Goal: Find specific page/section: Find specific page/section

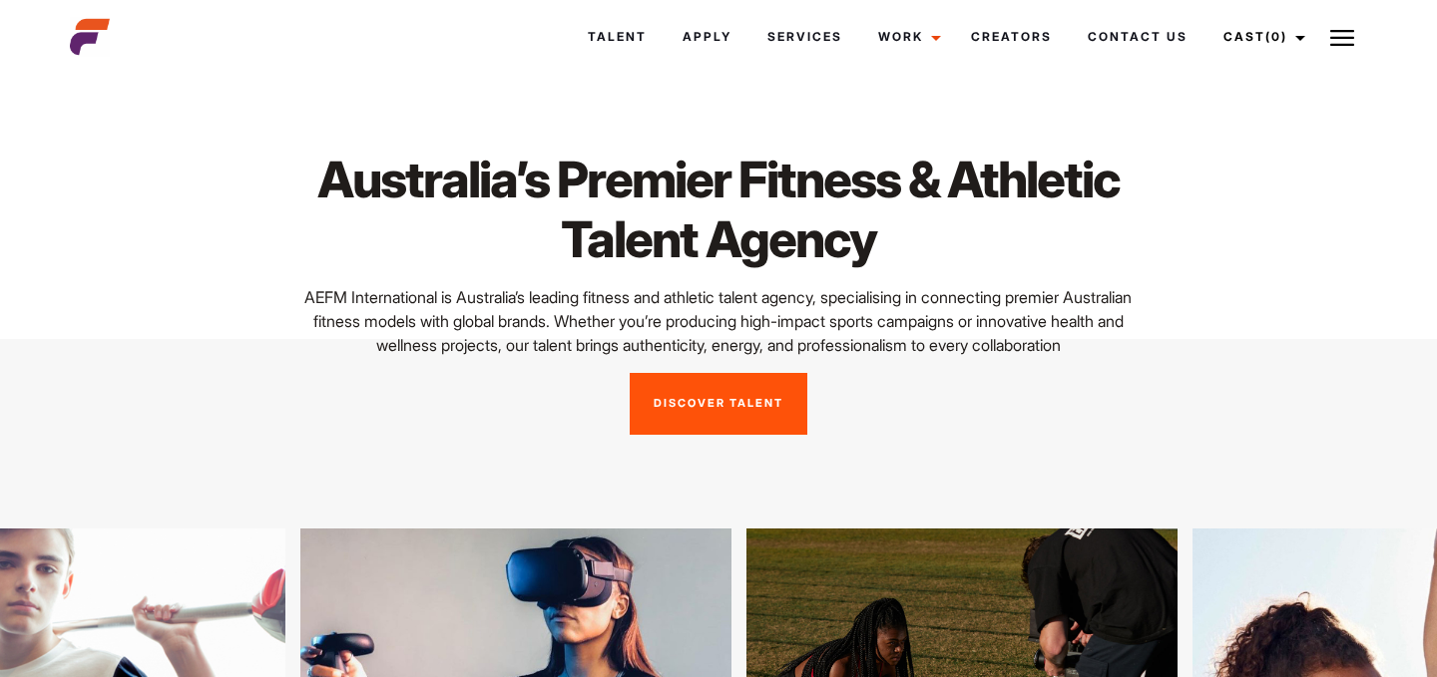
click at [693, 421] on link "Discover Talent" at bounding box center [719, 404] width 178 height 62
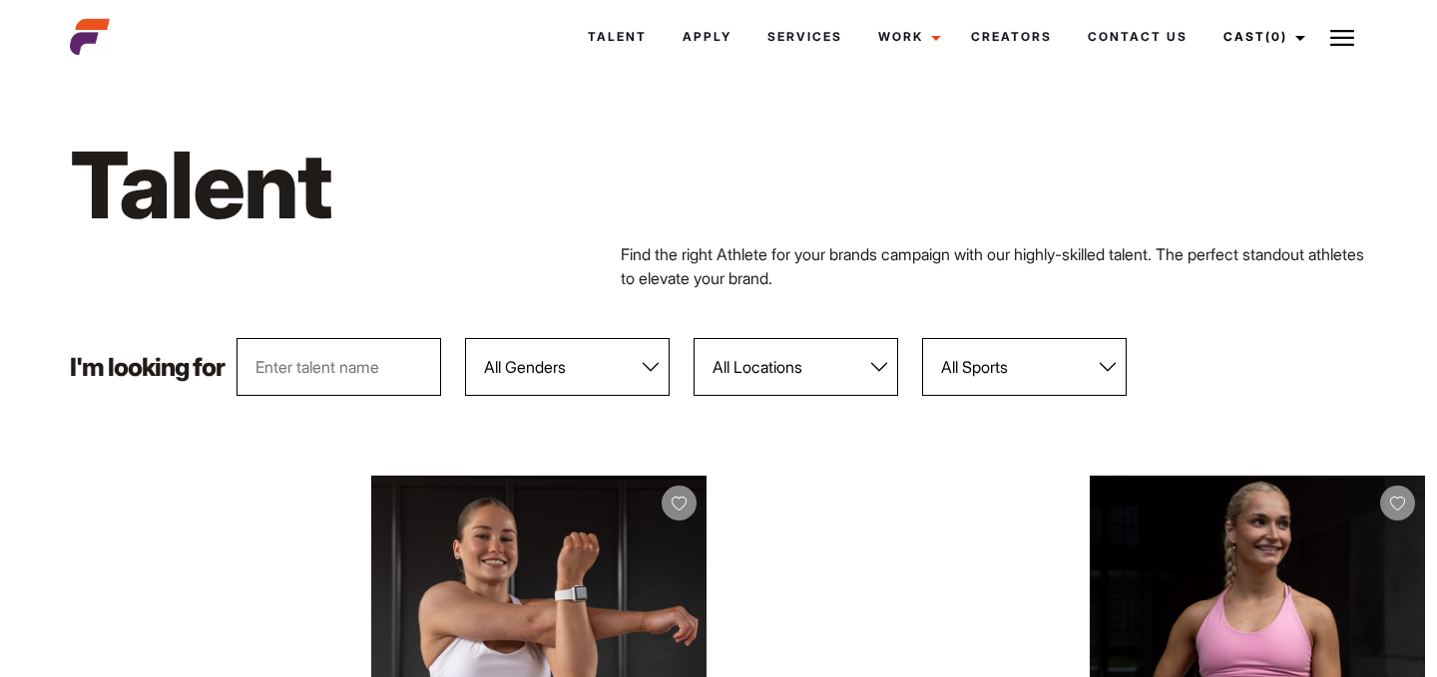
click at [820, 374] on select "All Locations [GEOGRAPHIC_DATA] [GEOGRAPHIC_DATA] [GEOGRAPHIC_DATA] [GEOGRAPHIC…" at bounding box center [795, 367] width 205 height 58
click at [561, 369] on select "All Genders [DEMOGRAPHIC_DATA] [DEMOGRAPHIC_DATA]" at bounding box center [567, 367] width 205 height 58
select select "104"
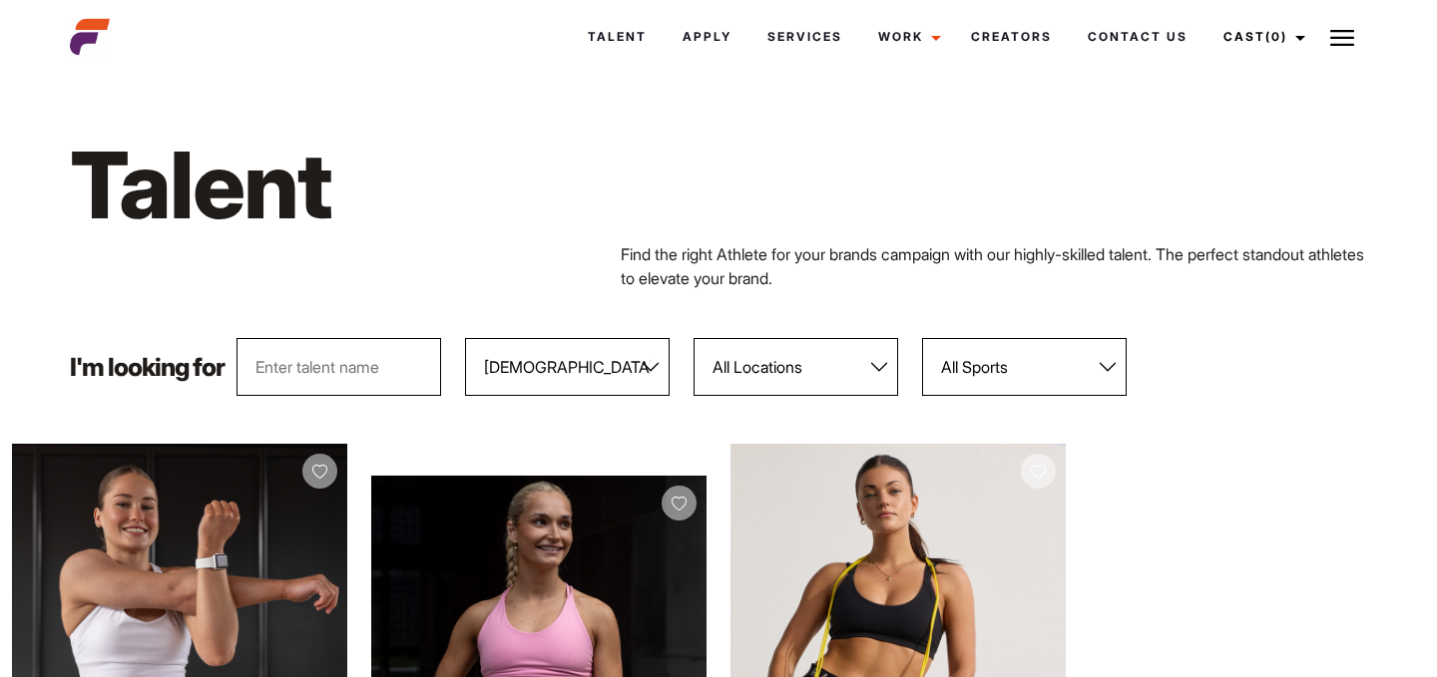
click at [765, 354] on select "All Locations [GEOGRAPHIC_DATA] [GEOGRAPHIC_DATA] [GEOGRAPHIC_DATA] [GEOGRAPHIC…" at bounding box center [795, 367] width 205 height 58
select select "122"
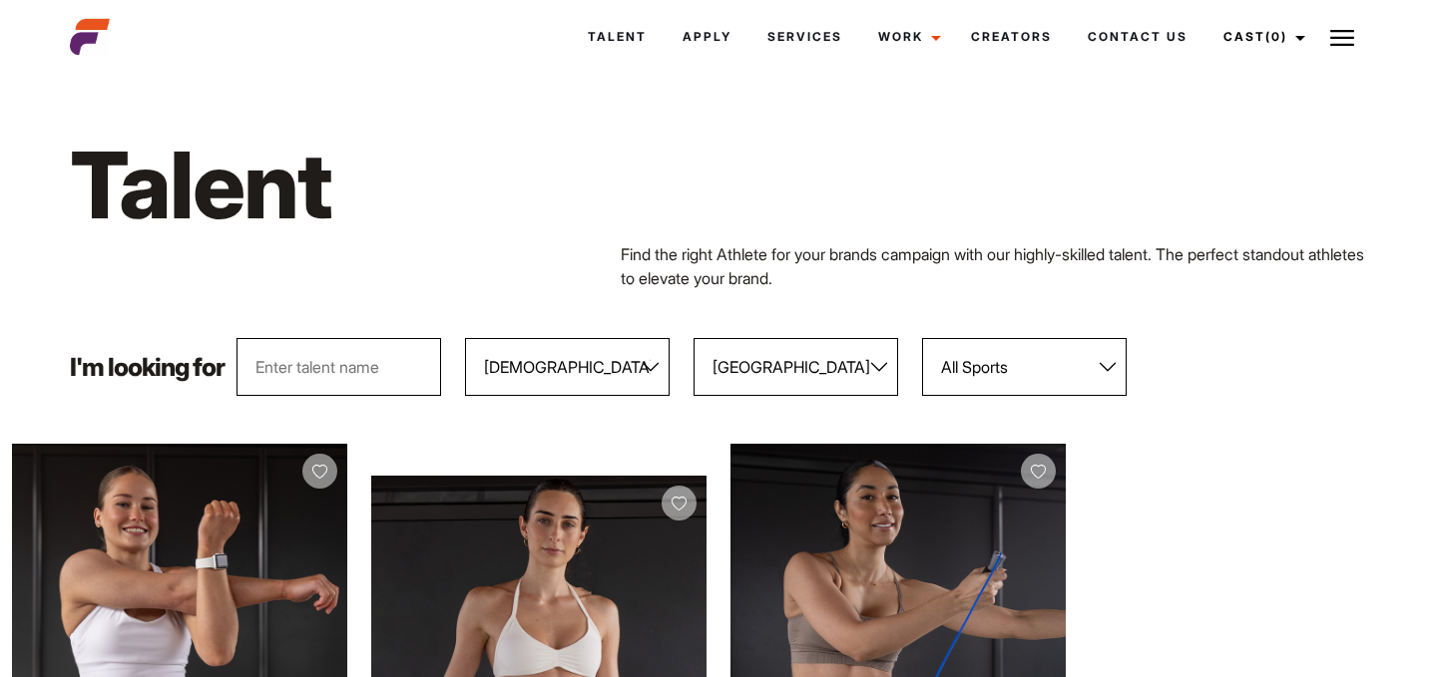
click at [781, 366] on select "All Locations [GEOGRAPHIC_DATA] [GEOGRAPHIC_DATA] [GEOGRAPHIC_DATA] [GEOGRAPHIC…" at bounding box center [795, 367] width 205 height 58
select select
